Goal: Information Seeking & Learning: Learn about a topic

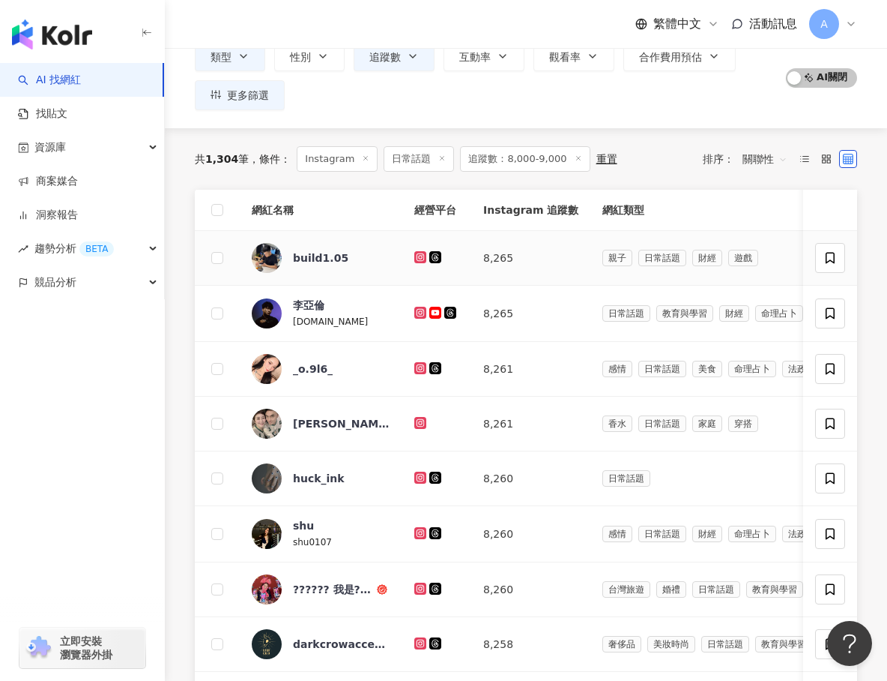
click at [422, 257] on icon at bounding box center [421, 257] width 10 height 9
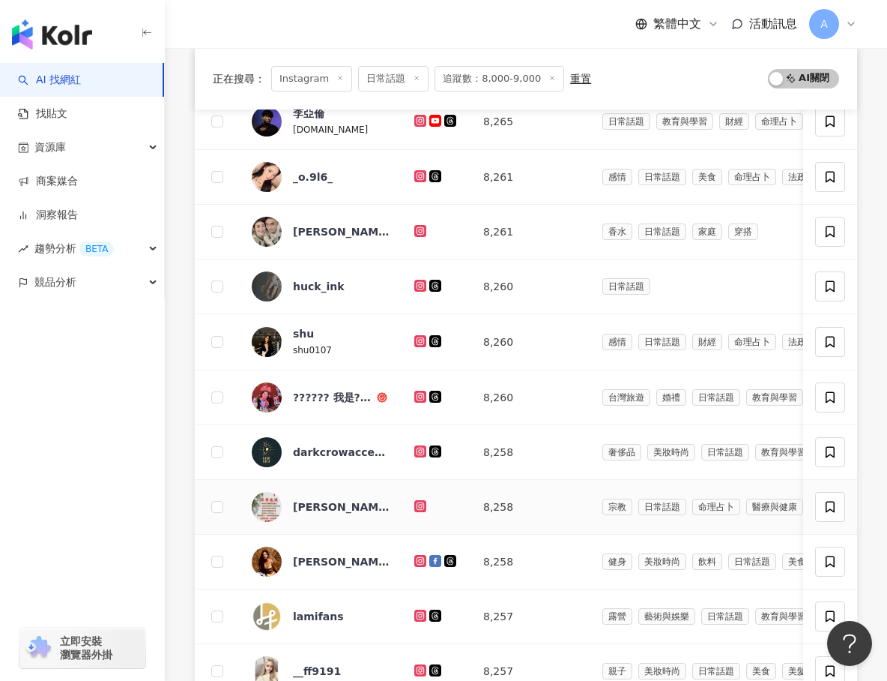
scroll to position [483, 0]
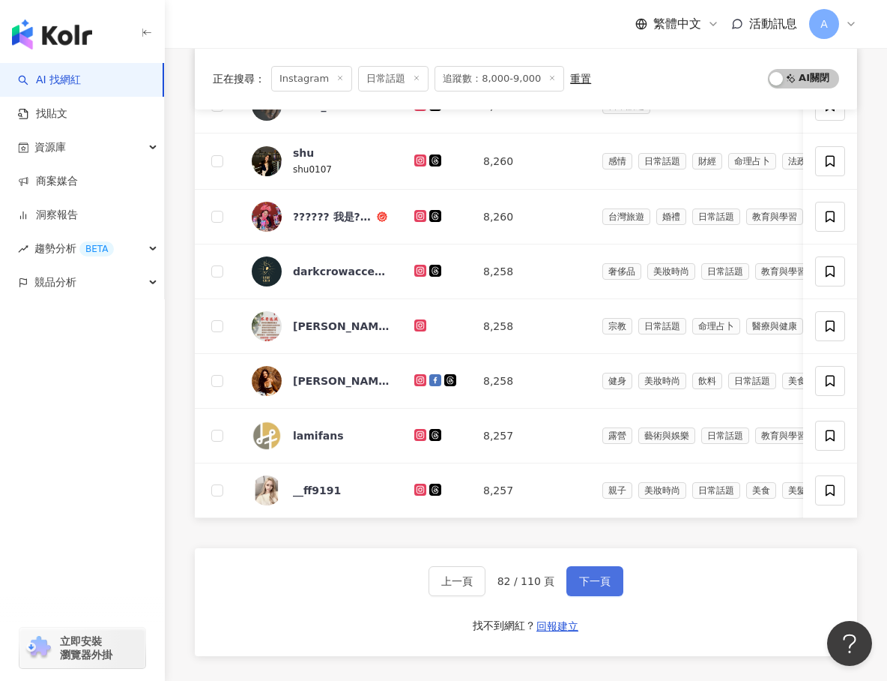
click at [576, 573] on button "下一頁" at bounding box center [595, 581] width 57 height 30
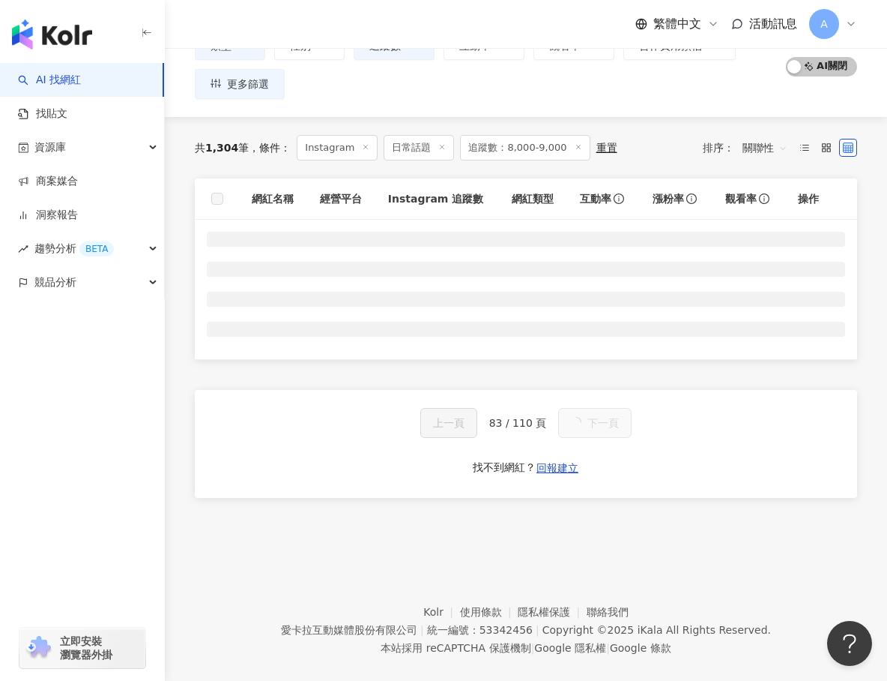
scroll to position [119, 0]
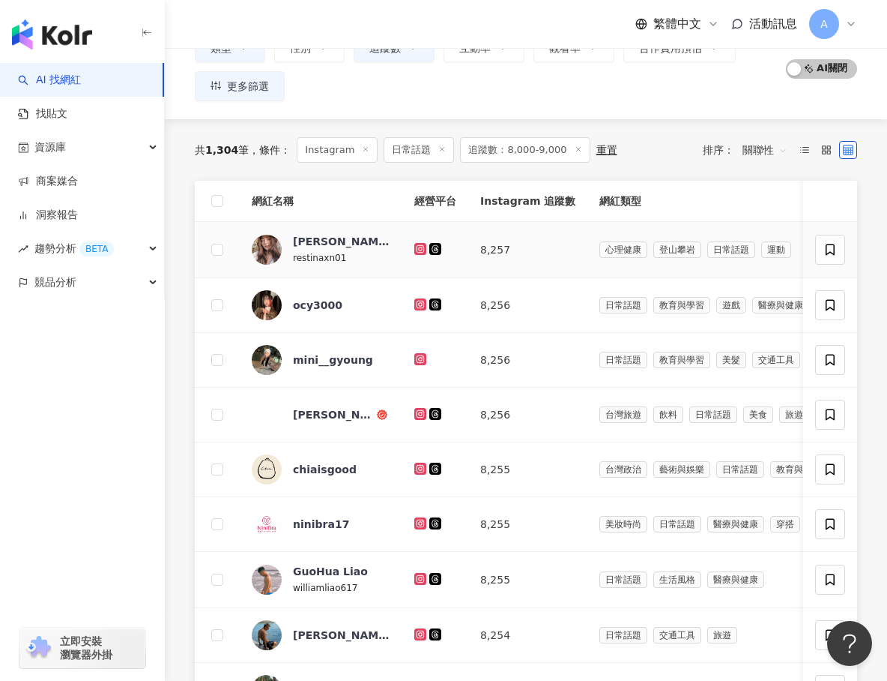
click at [418, 247] on icon at bounding box center [421, 248] width 10 height 9
click at [419, 301] on icon at bounding box center [421, 304] width 10 height 9
drag, startPoint x: 420, startPoint y: 356, endPoint x: 420, endPoint y: 364, distance: 8.2
click at [420, 356] on icon at bounding box center [421, 358] width 6 height 6
click at [423, 410] on icon at bounding box center [421, 413] width 10 height 9
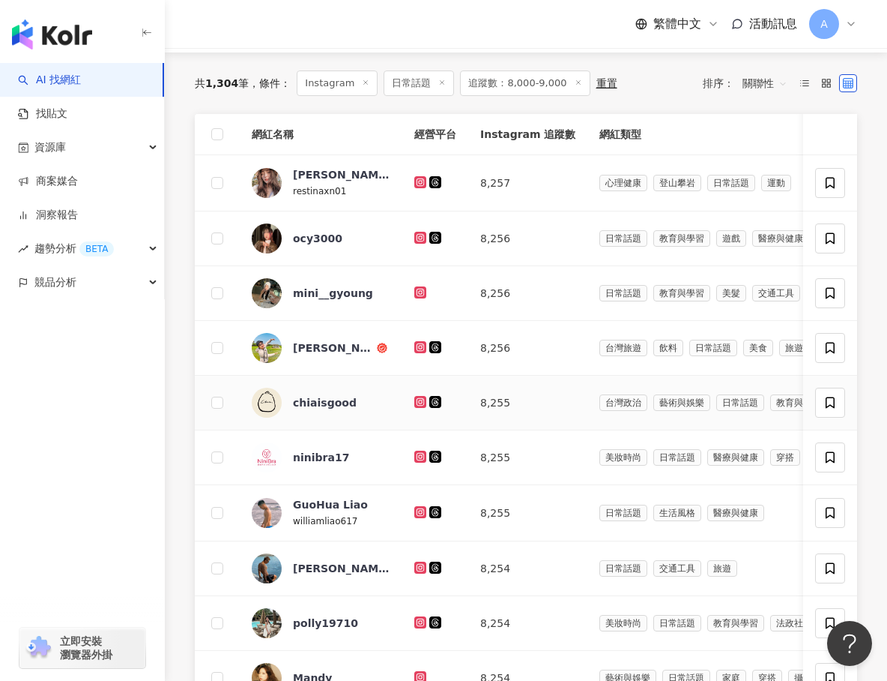
click at [421, 398] on icon at bounding box center [421, 401] width 10 height 9
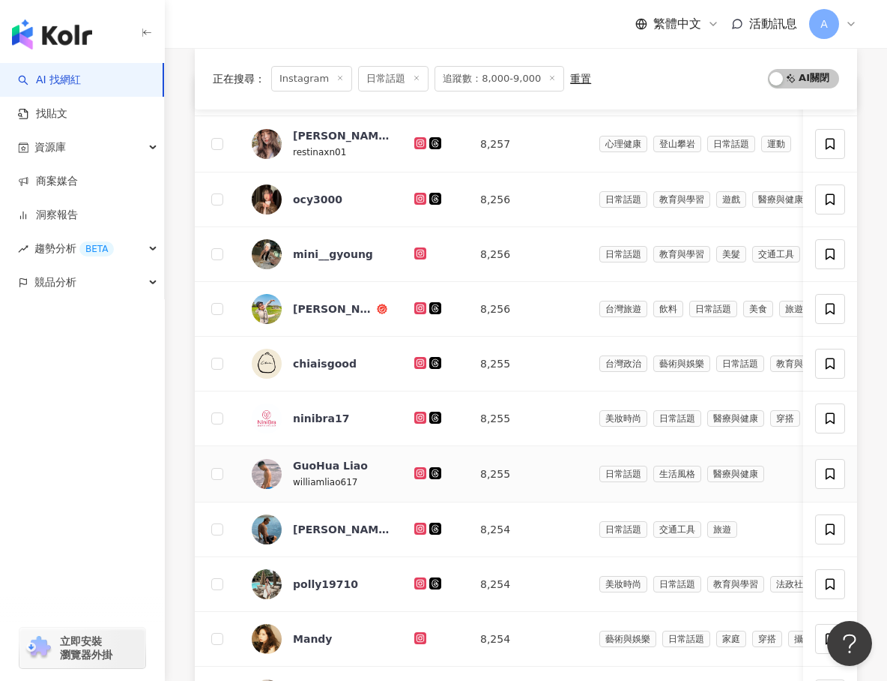
click at [419, 468] on icon at bounding box center [421, 473] width 12 height 12
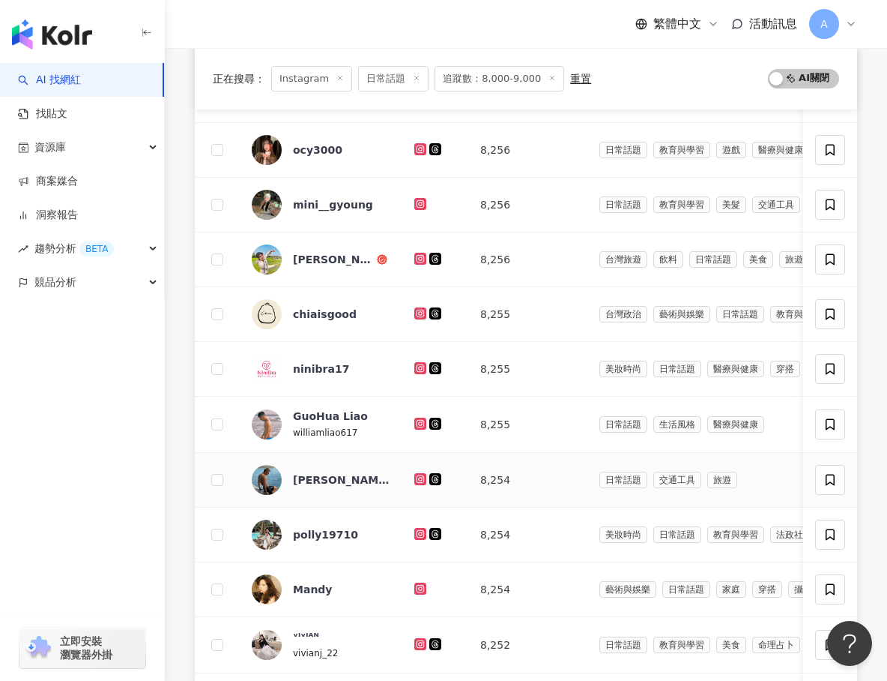
scroll to position [293, 0]
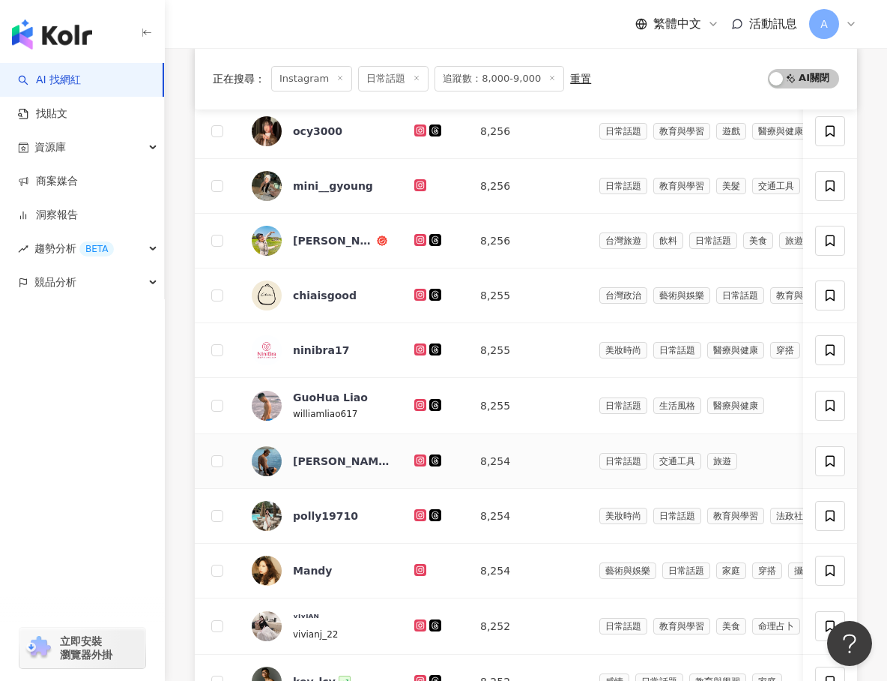
click at [419, 459] on icon at bounding box center [421, 460] width 10 height 9
click at [420, 513] on icon at bounding box center [420, 514] width 2 height 2
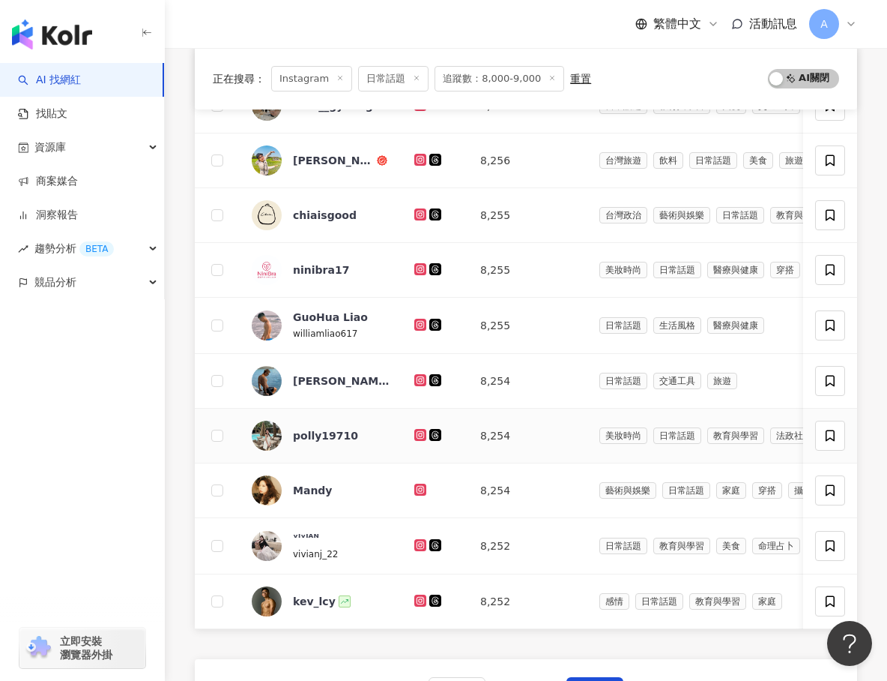
scroll to position [409, 0]
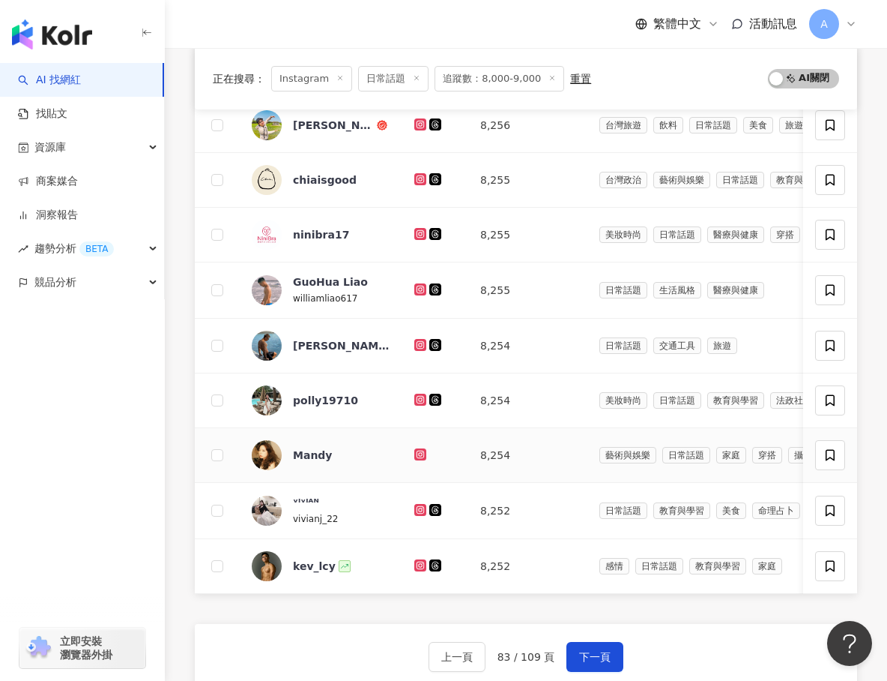
click at [415, 450] on icon at bounding box center [421, 454] width 12 height 12
click at [418, 511] on icon at bounding box center [421, 509] width 6 height 6
click at [419, 561] on icon at bounding box center [421, 565] width 12 height 12
click at [602, 649] on button "下一頁" at bounding box center [595, 657] width 57 height 30
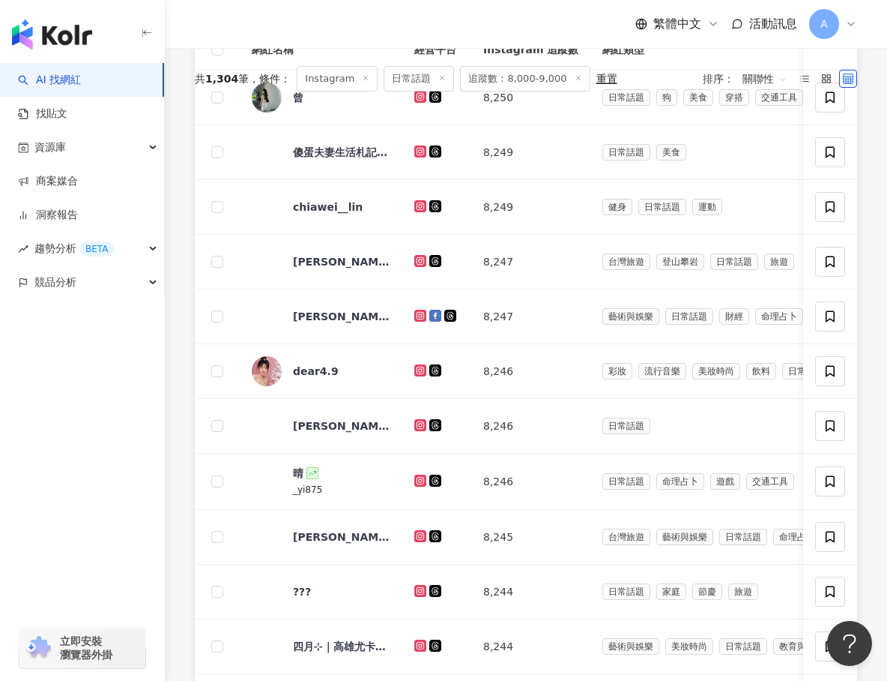
scroll to position [129, 0]
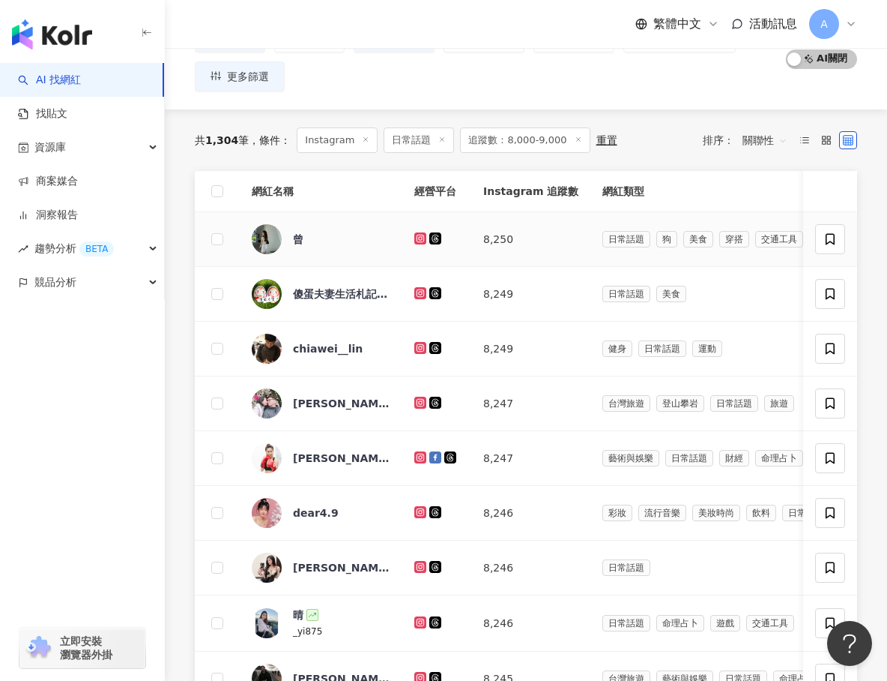
click at [419, 231] on div at bounding box center [437, 239] width 45 height 16
click at [419, 242] on icon at bounding box center [421, 238] width 12 height 12
click at [421, 287] on icon at bounding box center [421, 293] width 12 height 12
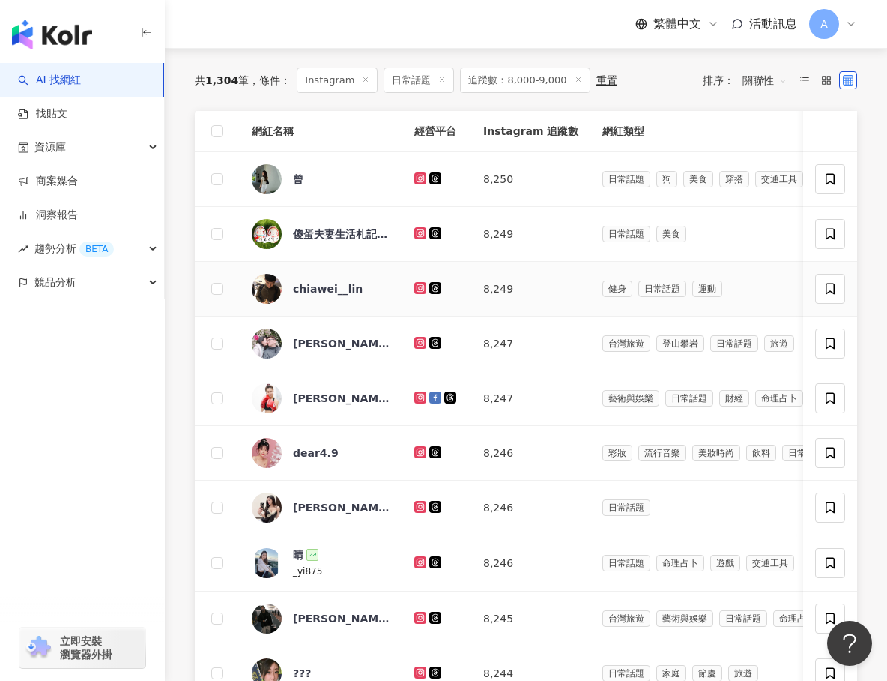
scroll to position [190, 0]
click at [421, 287] on icon at bounding box center [420, 287] width 2 height 2
click at [421, 334] on div at bounding box center [437, 342] width 45 height 16
click at [421, 343] on icon at bounding box center [421, 341] width 10 height 9
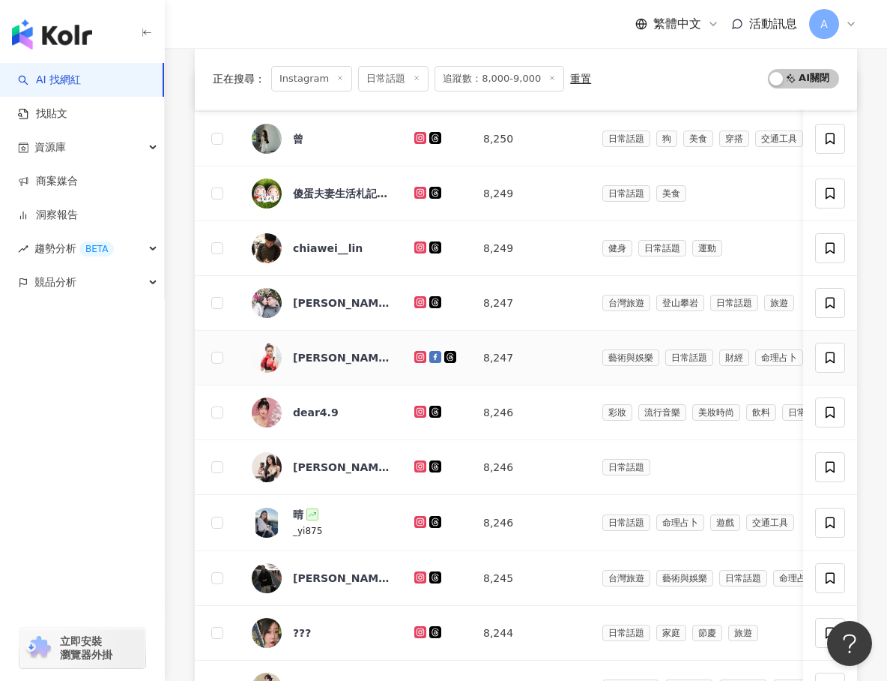
click at [421, 343] on td at bounding box center [437, 358] width 69 height 55
click at [419, 355] on icon at bounding box center [420, 356] width 2 height 2
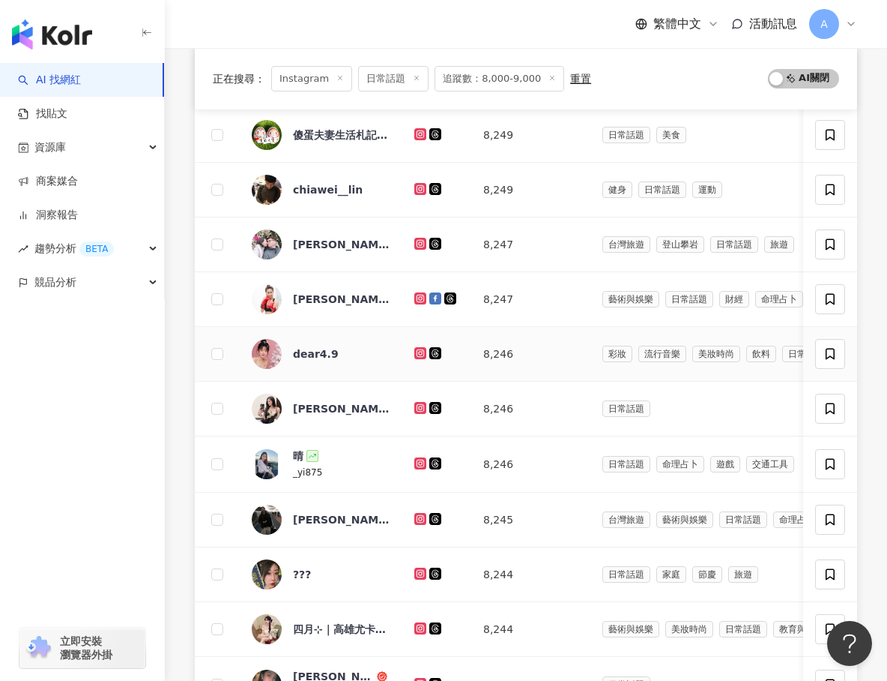
click at [418, 352] on icon at bounding box center [421, 352] width 6 height 6
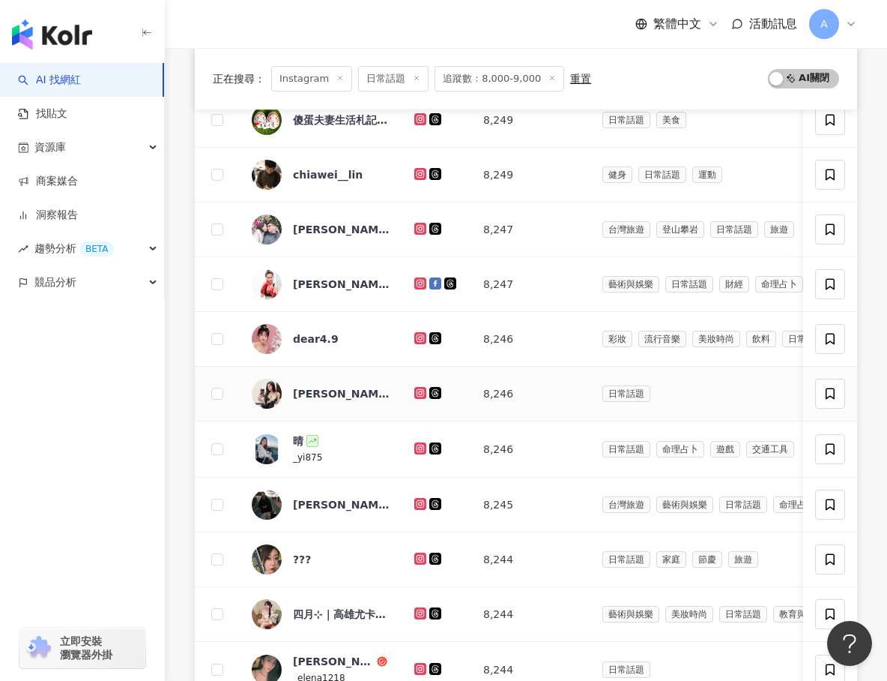
scroll to position [312, 0]
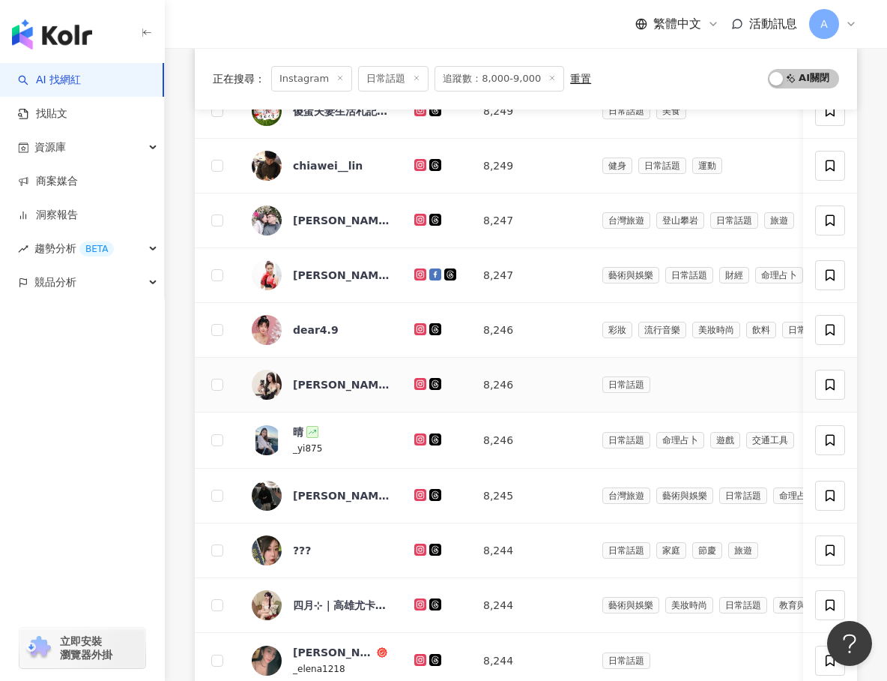
click at [422, 379] on icon at bounding box center [421, 384] width 12 height 12
click at [421, 434] on icon at bounding box center [421, 439] width 12 height 12
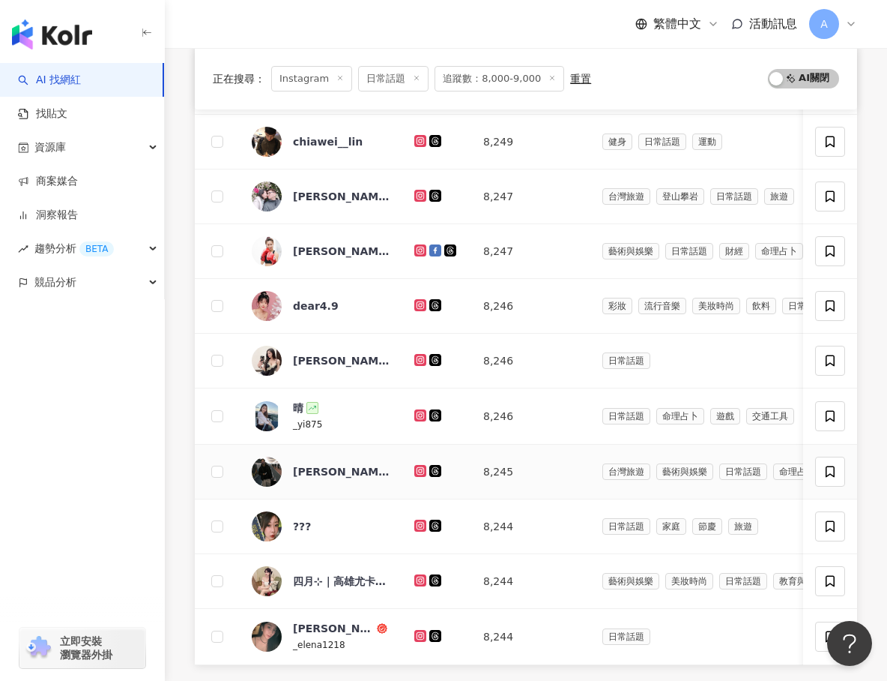
click at [423, 475] on icon at bounding box center [421, 471] width 12 height 12
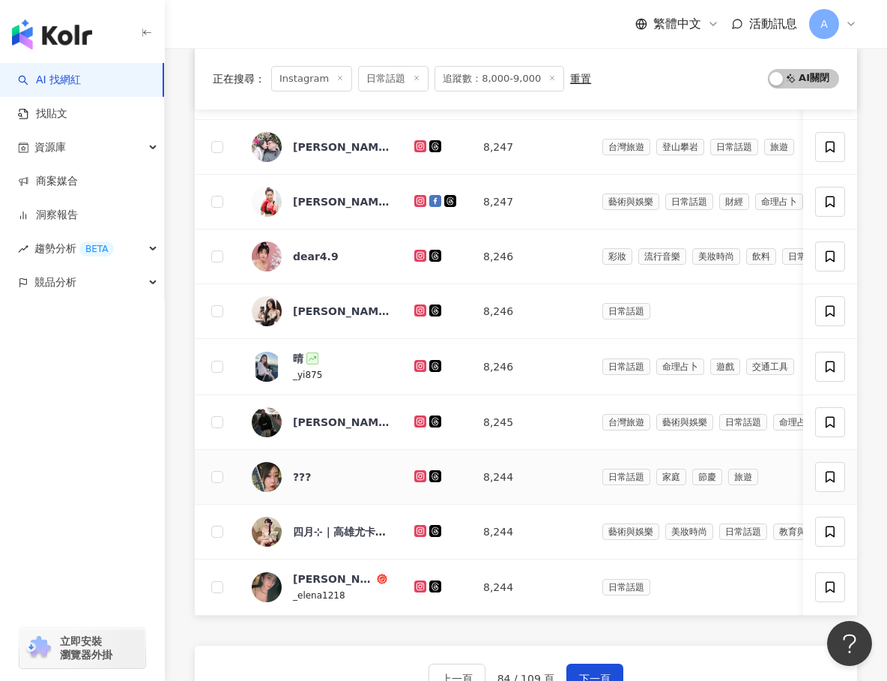
click at [423, 474] on icon at bounding box center [421, 475] width 10 height 9
click at [423, 531] on icon at bounding box center [421, 530] width 6 height 6
click at [421, 588] on icon at bounding box center [421, 585] width 6 height 6
